Goal: Find specific page/section: Find specific page/section

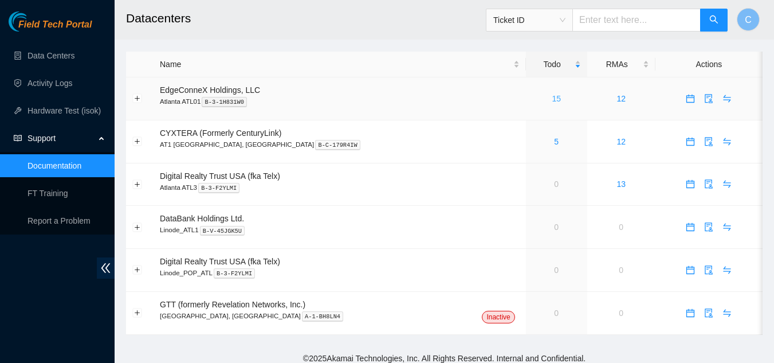
click at [552, 97] on link "15" at bounding box center [556, 98] width 9 height 9
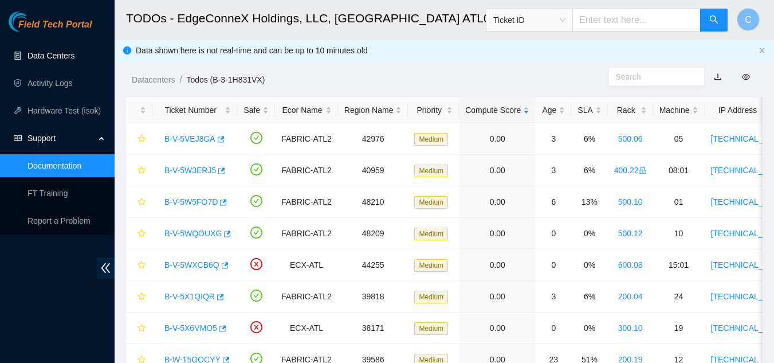
click at [50, 57] on link "Data Centers" at bounding box center [51, 55] width 47 height 9
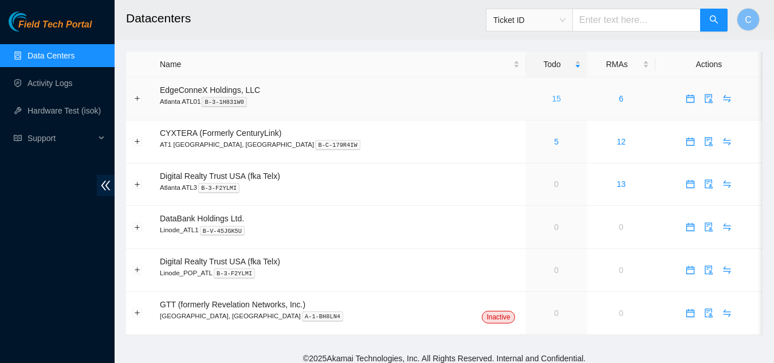
click at [552, 101] on link "15" at bounding box center [556, 98] width 9 height 9
